Goal: Check status: Check status

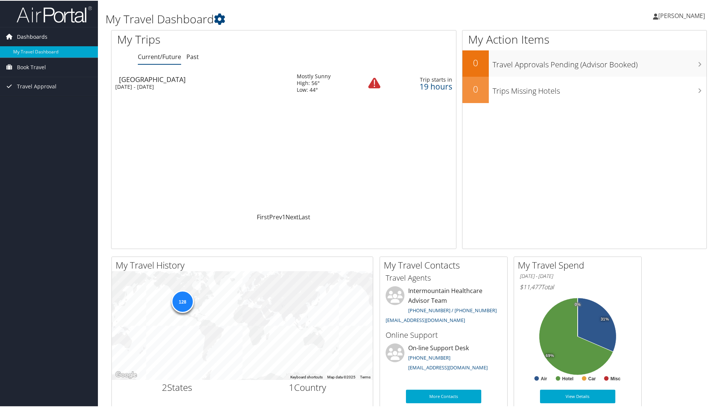
click at [34, 37] on span "Dashboards" at bounding box center [32, 36] width 30 height 19
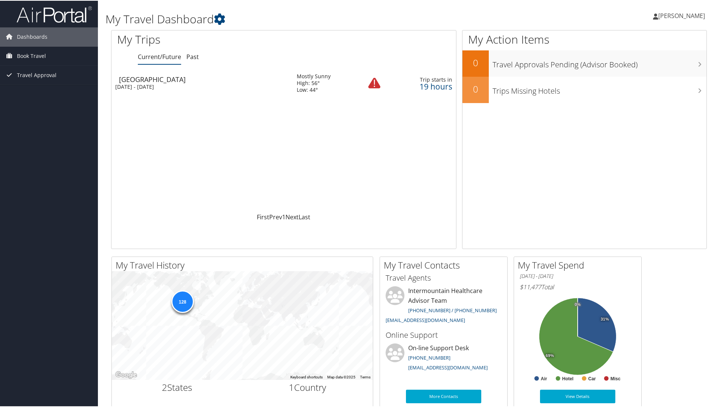
click at [423, 84] on div "19 hours" at bounding box center [422, 85] width 59 height 7
click at [43, 84] on span "Travel Approval" at bounding box center [37, 85] width 40 height 19
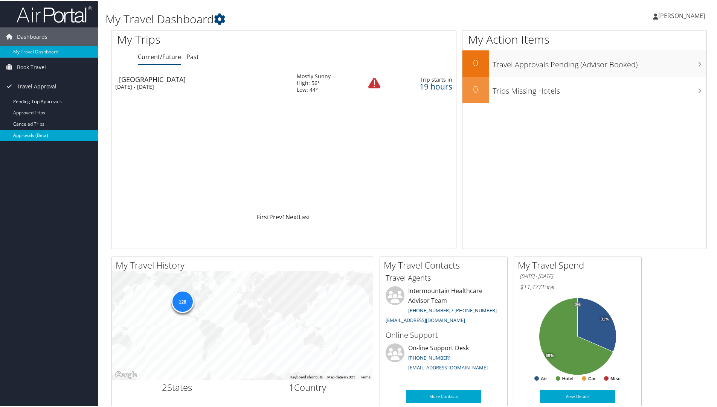
click at [40, 134] on link "Approvals (Beta)" at bounding box center [49, 134] width 98 height 11
